Goal: Transaction & Acquisition: Book appointment/travel/reservation

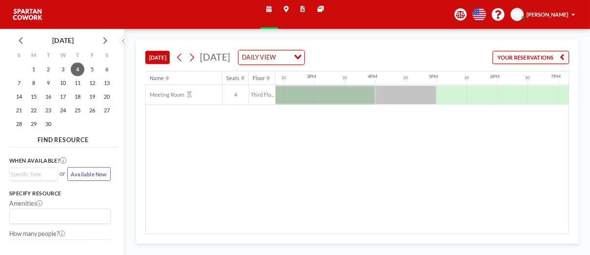
scroll to position [0, 905]
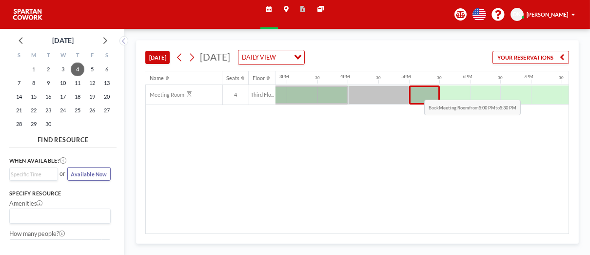
drag, startPoint x: 411, startPoint y: 93, endPoint x: 418, endPoint y: 91, distance: 7.0
click at [418, 91] on div at bounding box center [424, 94] width 31 height 19
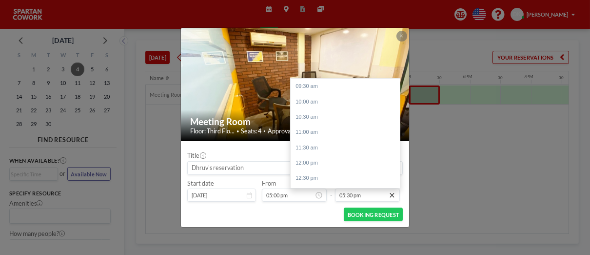
scroll to position [244, 0]
click at [316, 103] on div "06:00 pm" at bounding box center [348, 102] width 114 height 15
type input "06:00 pm"
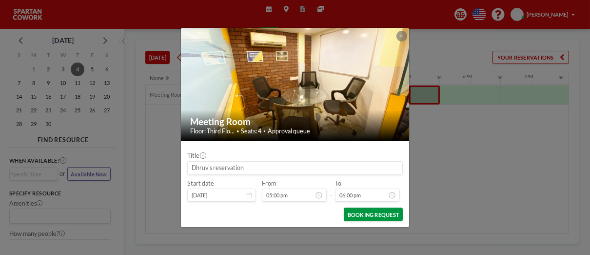
click at [376, 212] on button "BOOKING REQUEST" at bounding box center [373, 214] width 59 height 14
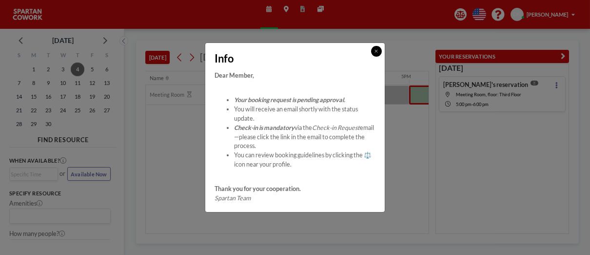
click at [377, 50] on icon at bounding box center [376, 51] width 3 height 4
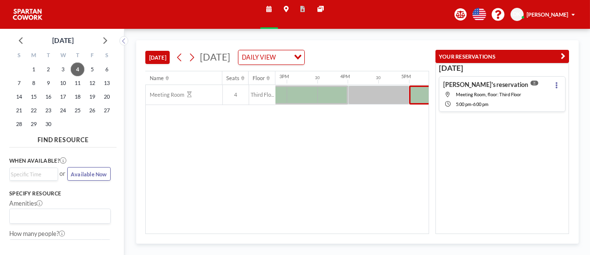
click at [421, 39] on div "[DATE] [DATE] DAILY VIEW Loading... Name Seats Floor 12AM 30 1AM 30 2AM 30 3AM …" at bounding box center [357, 142] width 466 height 226
click at [378, 90] on div at bounding box center [378, 94] width 61 height 19
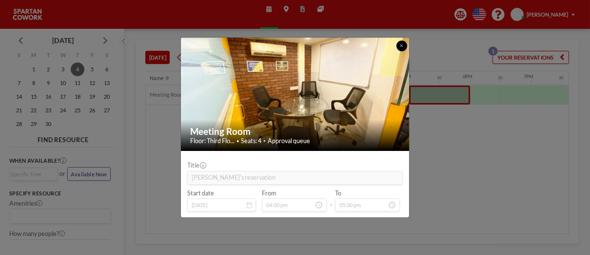
click at [402, 44] on icon at bounding box center [401, 45] width 3 height 4
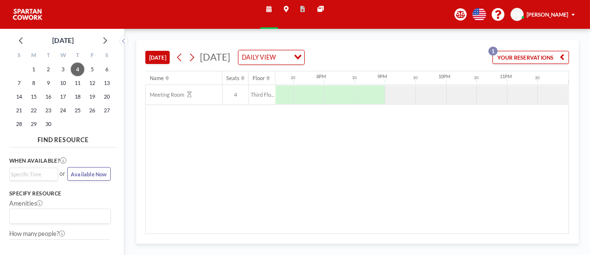
scroll to position [0, 1010]
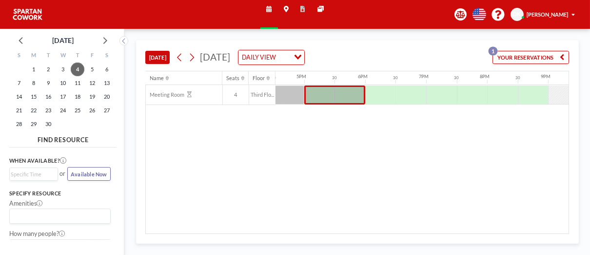
click at [524, 55] on button "YOUR RESERVATIONS 1" at bounding box center [531, 58] width 77 height 14
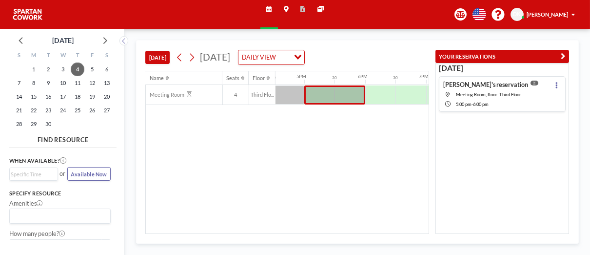
click at [563, 65] on div "[DATE] [PERSON_NAME]'s reservation Meeting Room, floor: Third Floor 5:00 PM - 6…" at bounding box center [502, 88] width 133 height 51
click at [563, 56] on icon "button" at bounding box center [563, 56] width 4 height 9
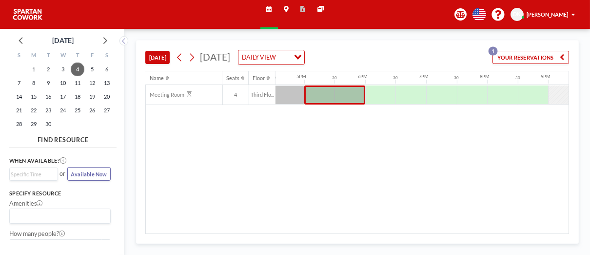
click at [553, 13] on span "[PERSON_NAME]" at bounding box center [547, 14] width 41 height 6
click at [552, 50] on span "Log out" at bounding box center [552, 52] width 18 height 8
